Goal: Find specific page/section: Find specific page/section

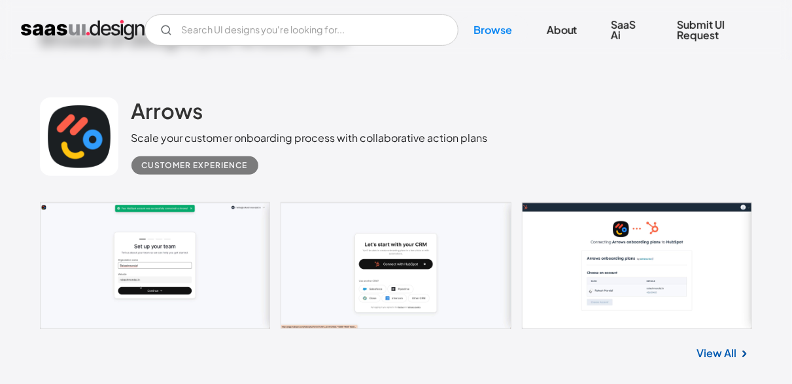
scroll to position [316, 0]
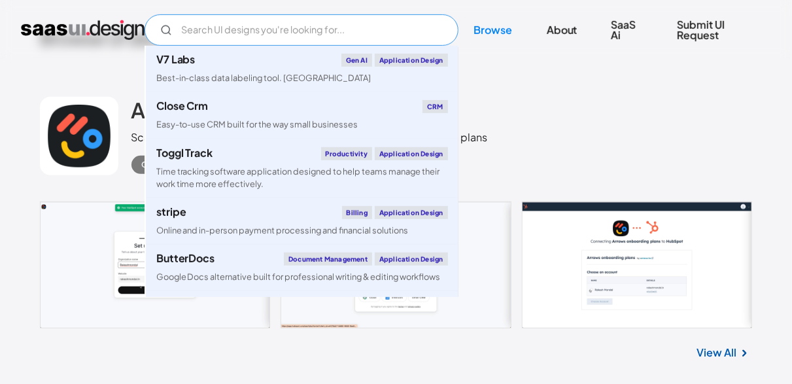
click at [402, 27] on input "Email Form" at bounding box center [301, 29] width 314 height 31
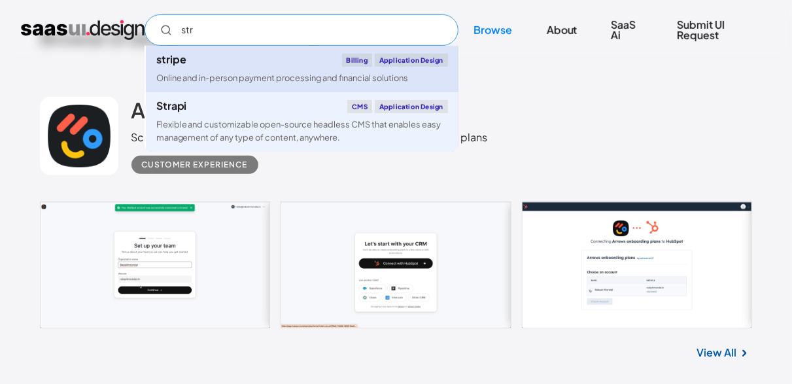
click at [356, 59] on div "Billing" at bounding box center [357, 60] width 30 height 13
type input "str"
click at [415, 75] on link "stripe Billing Application Design Online and in-person payment processing and f…" at bounding box center [302, 69] width 313 height 46
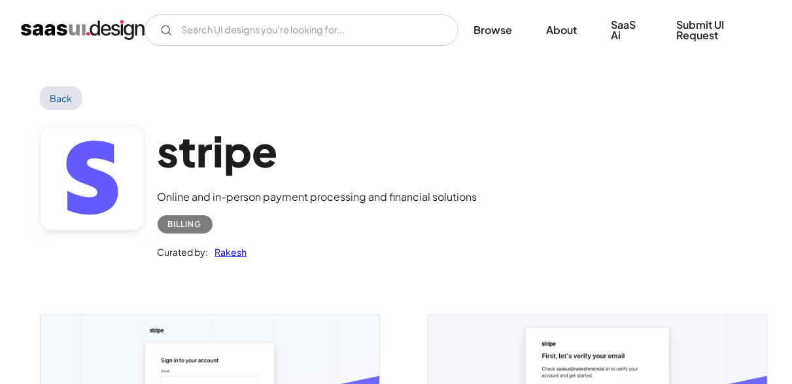
click at [191, 221] on div "Billing" at bounding box center [185, 224] width 34 height 16
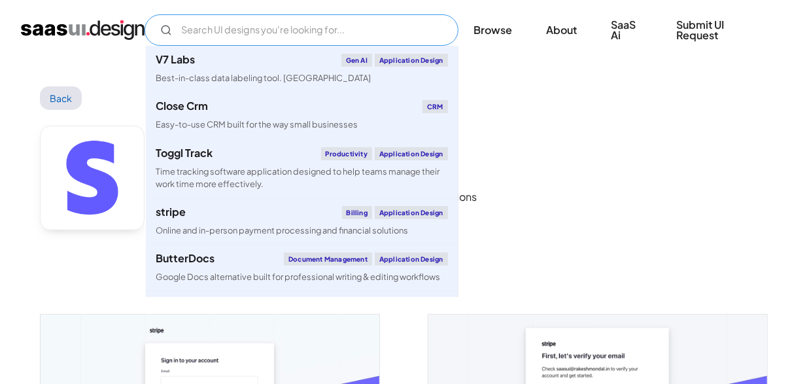
click at [382, 27] on input "Email Form" at bounding box center [301, 29] width 314 height 31
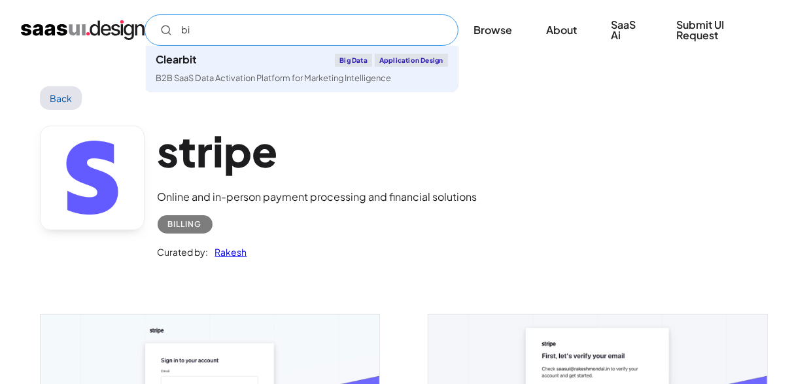
type input "b"
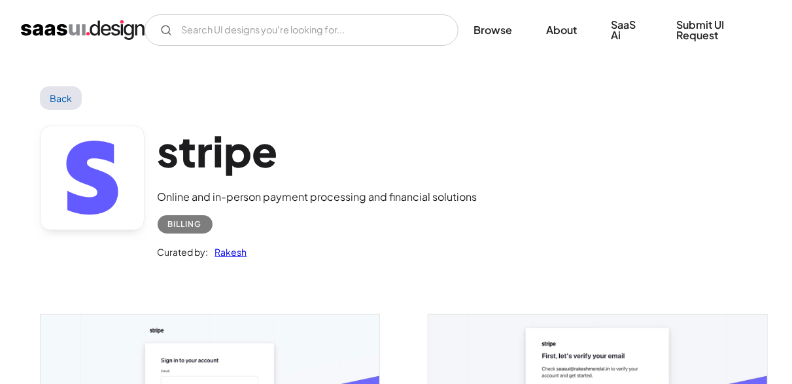
click at [501, 107] on div "Back" at bounding box center [396, 98] width 713 height 24
click at [503, 34] on link "Browse" at bounding box center [493, 30] width 70 height 29
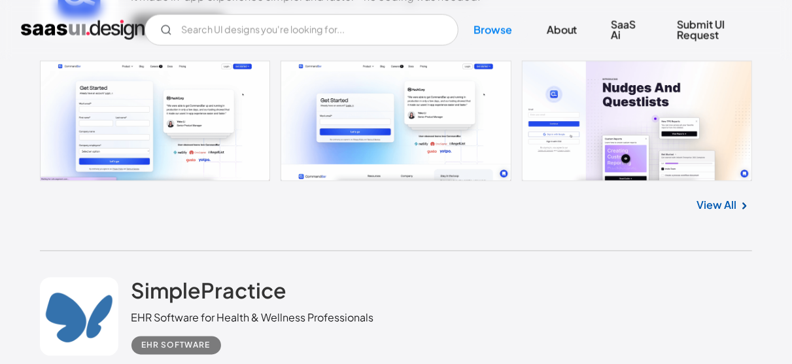
scroll to position [17762, 0]
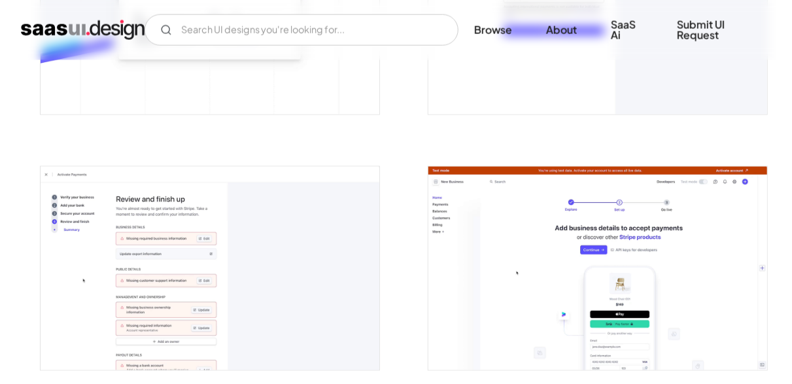
scroll to position [919, 0]
